Goal: Complete application form

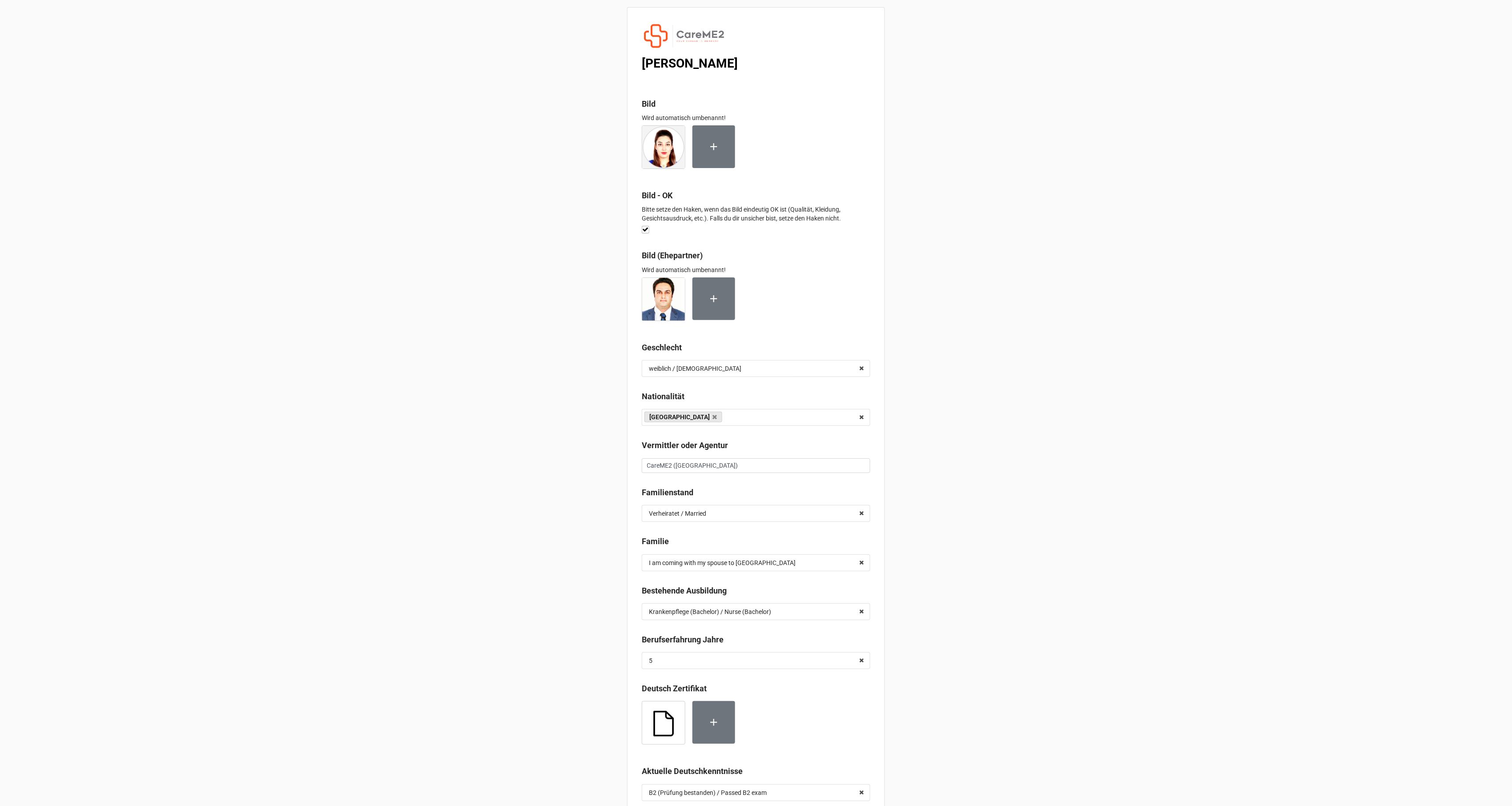
scroll to position [4201, 0]
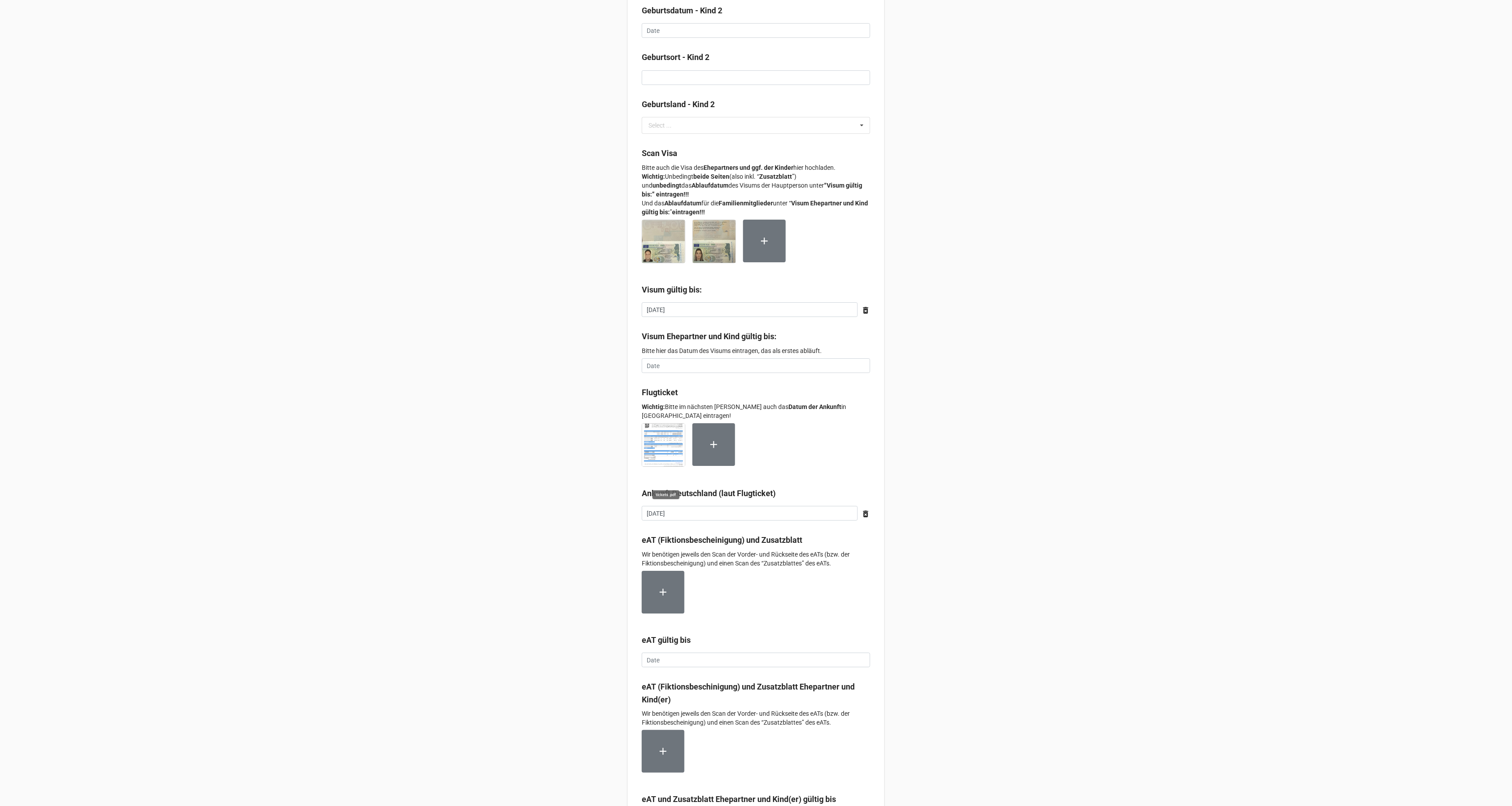
click at [651, 450] on img at bounding box center [663, 444] width 42 height 42
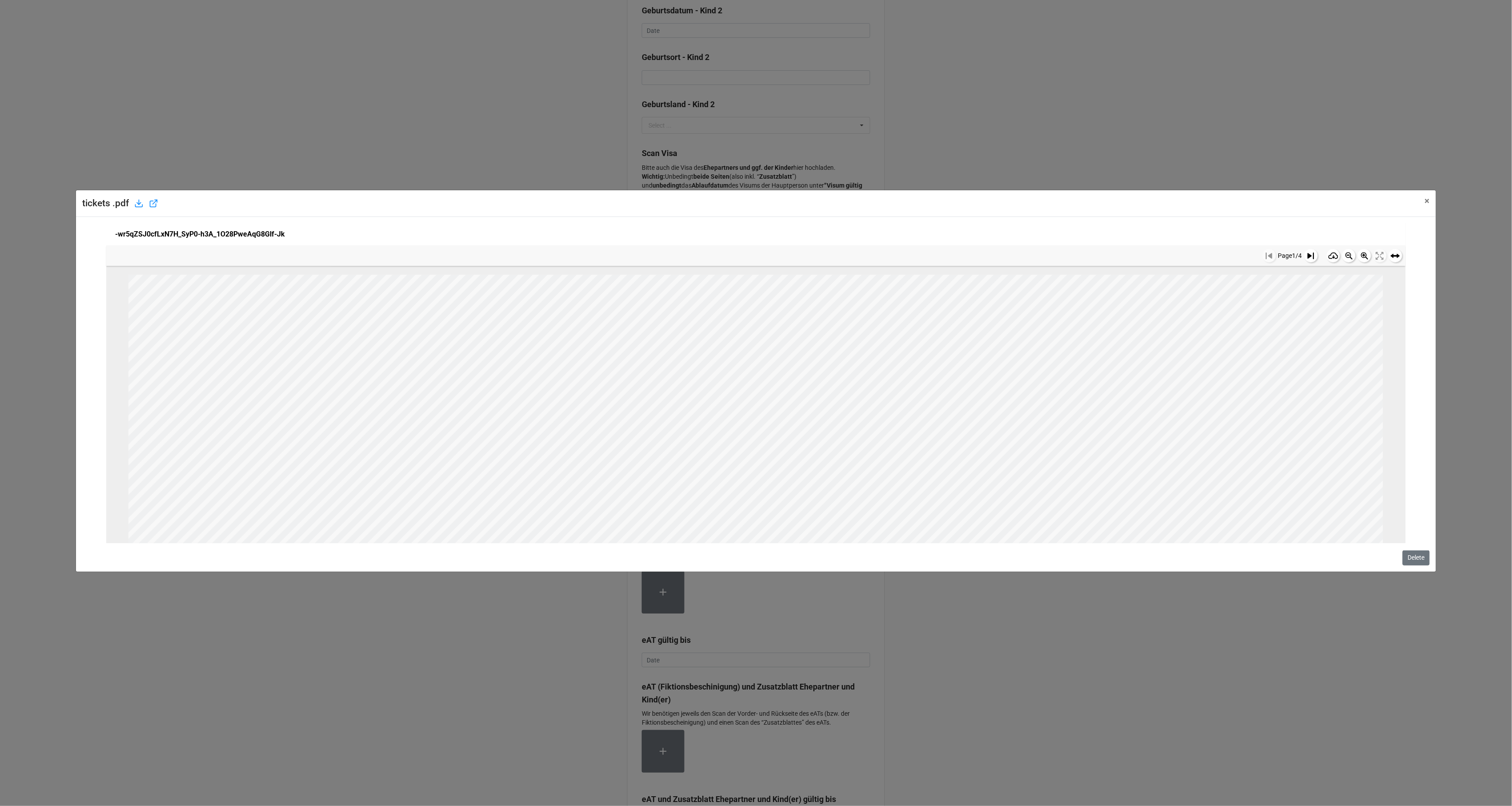
click at [1331, 255] on icon at bounding box center [1333, 256] width 10 height 10
click at [1063, 123] on div "tickets .pdf × Close -wr5qZSJ0cfLxN7H_SyP0-h3A_1O28PweAqG8Glf-Jk Page 1 / 4 1 ش…" at bounding box center [756, 403] width 1512 height 806
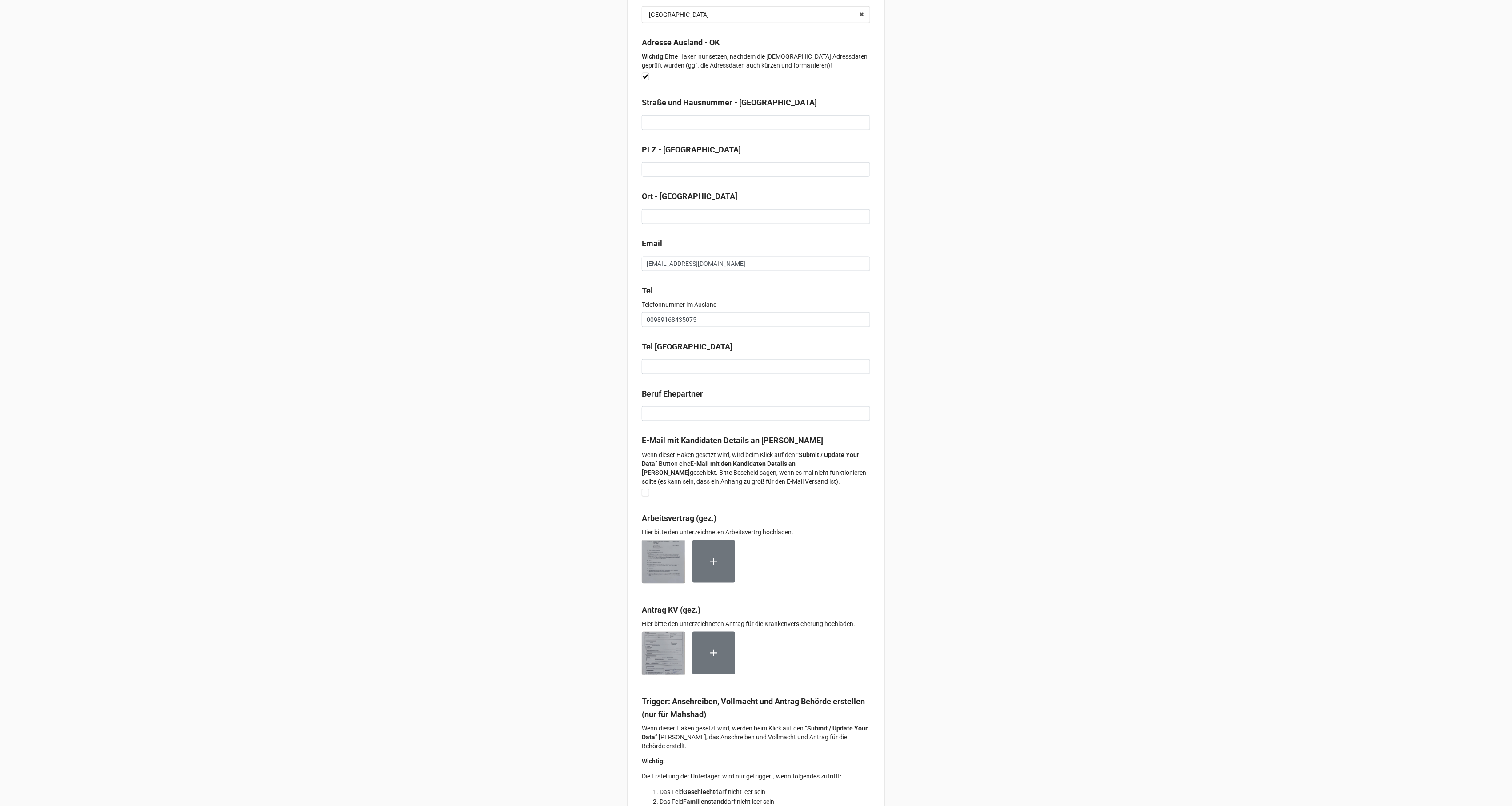
scroll to position [5007, 0]
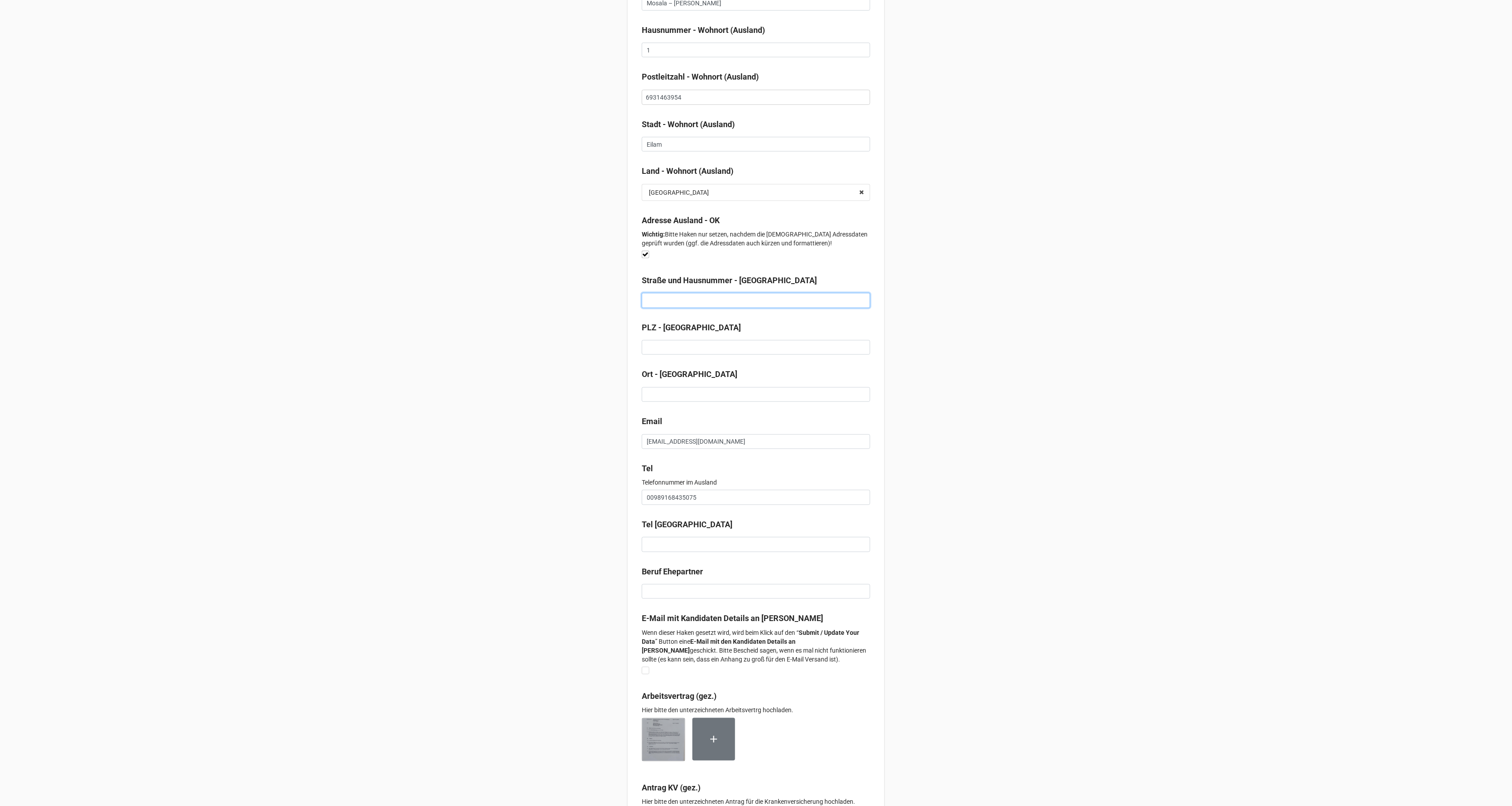
click at [690, 307] on input at bounding box center [756, 300] width 228 height 15
paste input "Fetscherstraße 111"
type input "Fetscherstraße 111"
click at [655, 352] on input at bounding box center [756, 347] width 228 height 15
paste input "01307"
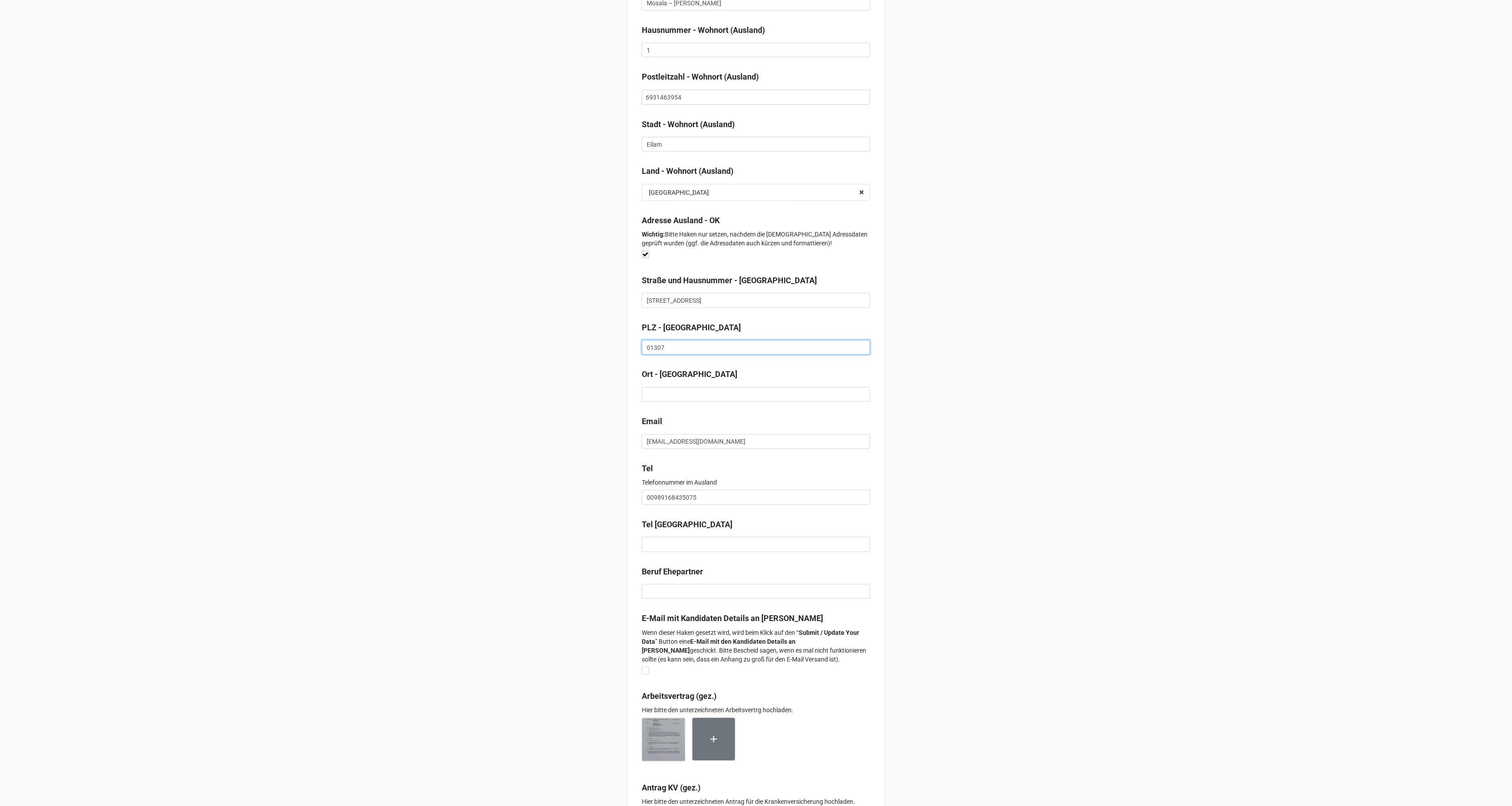
type input "01307"
type input "Dresden"
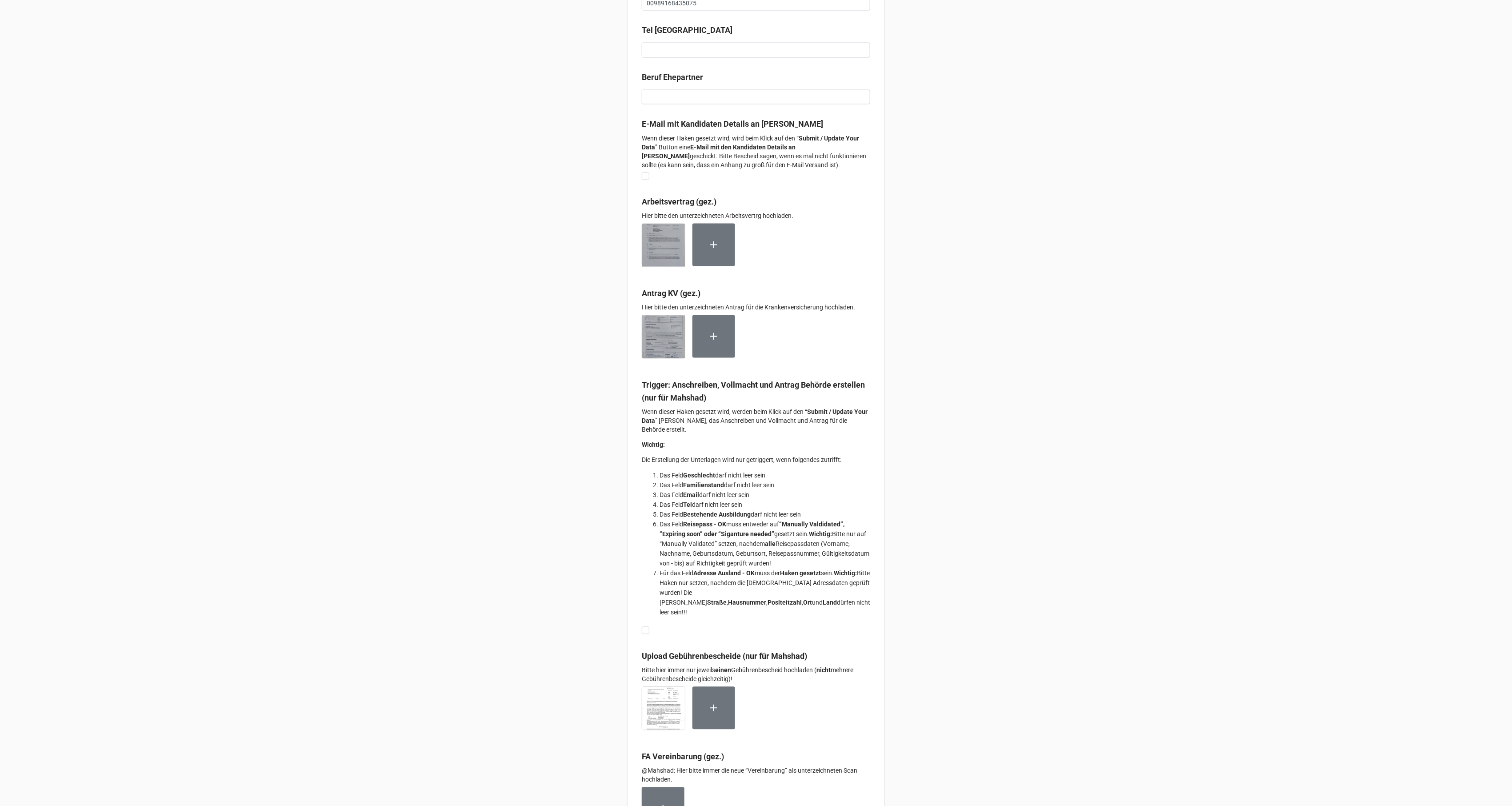
scroll to position [5600, 0]
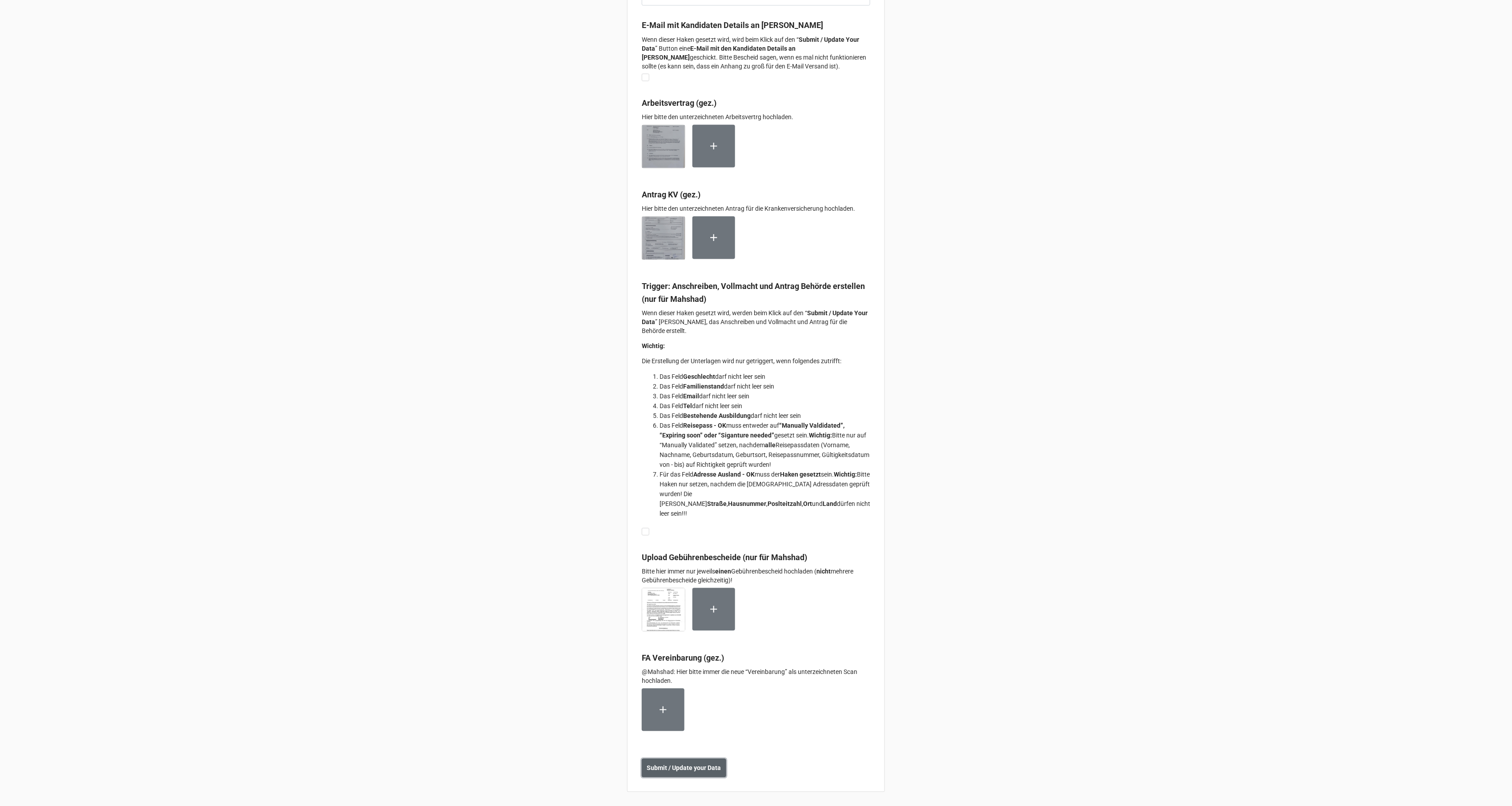
click at [679, 766] on b "Submit / Update your Data" at bounding box center [684, 768] width 74 height 9
